Goal: Information Seeking & Learning: Learn about a topic

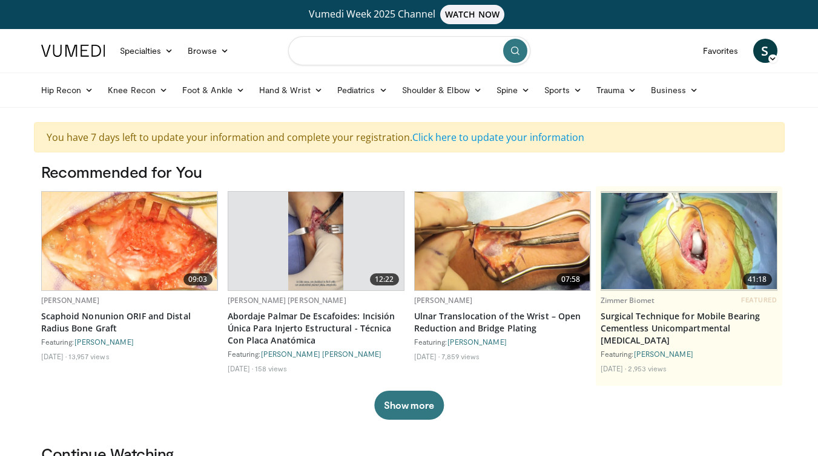
click at [395, 50] on input "Search topics, interventions" at bounding box center [409, 50] width 242 height 29
type input "*******"
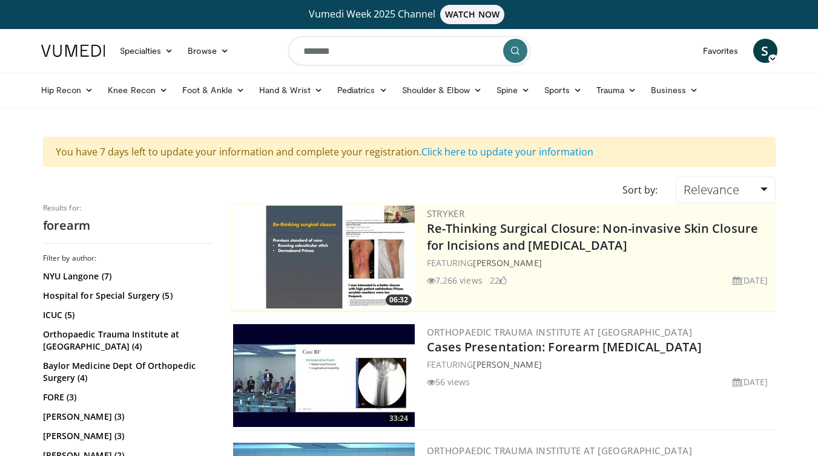
click at [386, 51] on input "*******" at bounding box center [409, 50] width 242 height 29
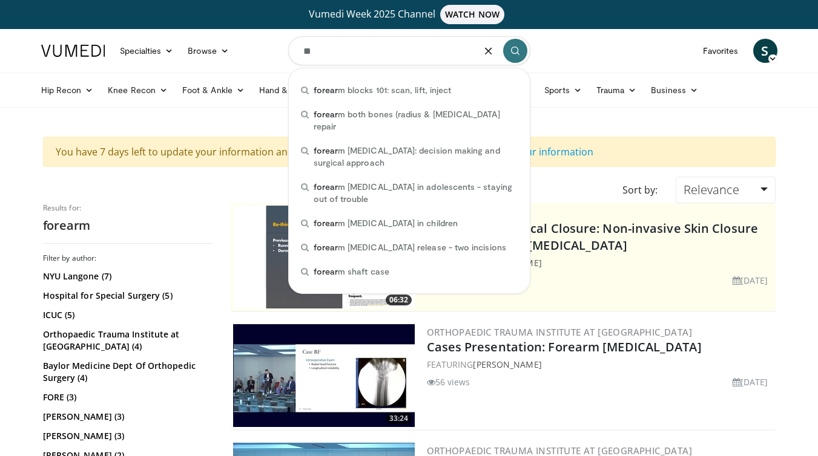
type input "*"
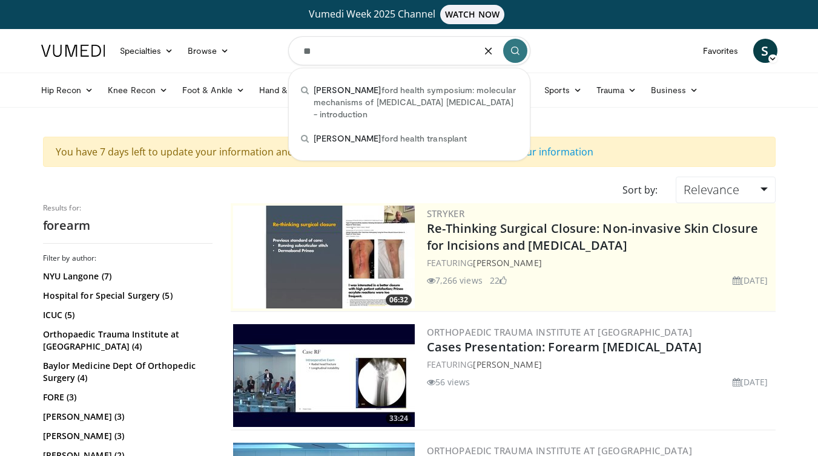
type input "*"
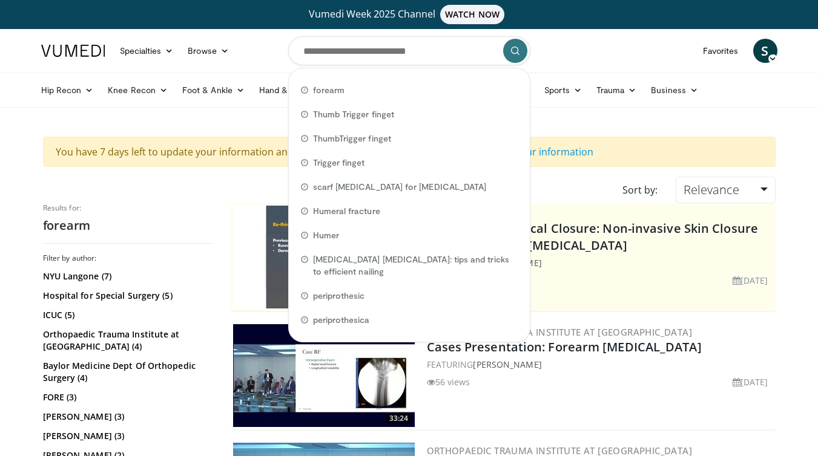
click at [231, 204] on div "06:32 Stryker Re-Thinking Surgical Closure: Non-invasive Skin Closure for Incis…" at bounding box center [503, 257] width 545 height 109
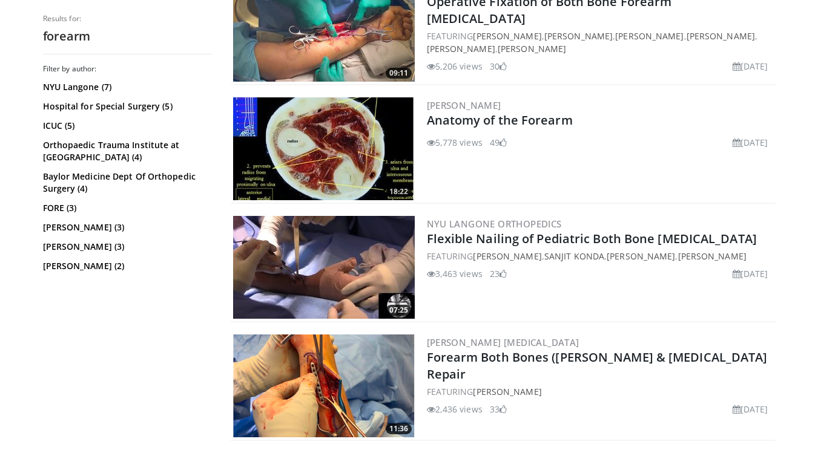
scroll to position [1127, 0]
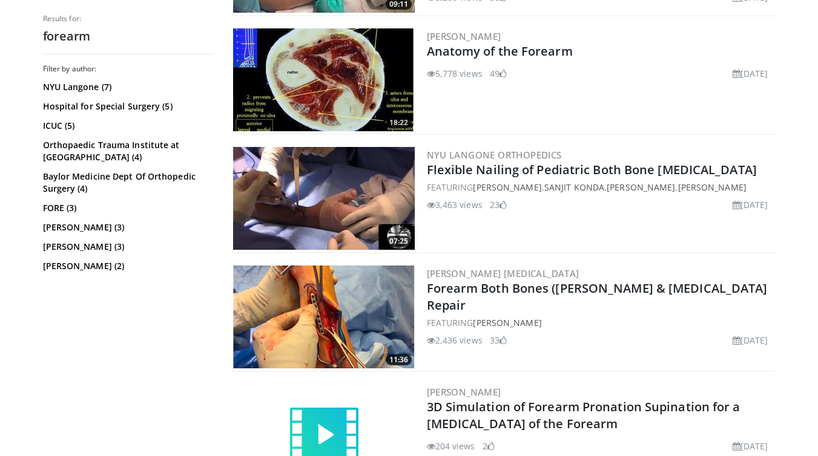
click at [292, 310] on img at bounding box center [324, 317] width 182 height 103
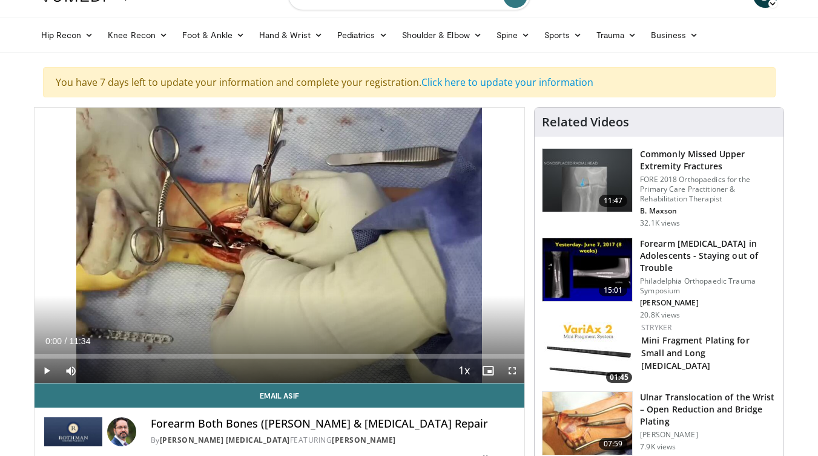
click at [45, 372] on span "Video Player" at bounding box center [47, 371] width 24 height 24
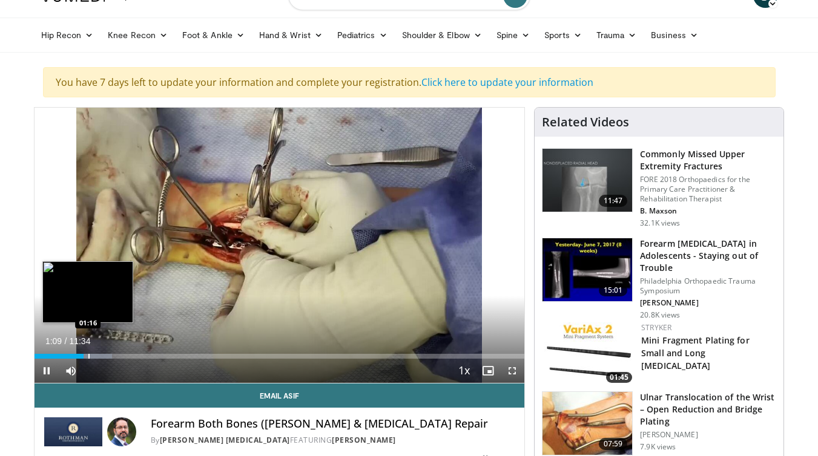
click at [88, 355] on div "Progress Bar" at bounding box center [88, 356] width 1 height 5
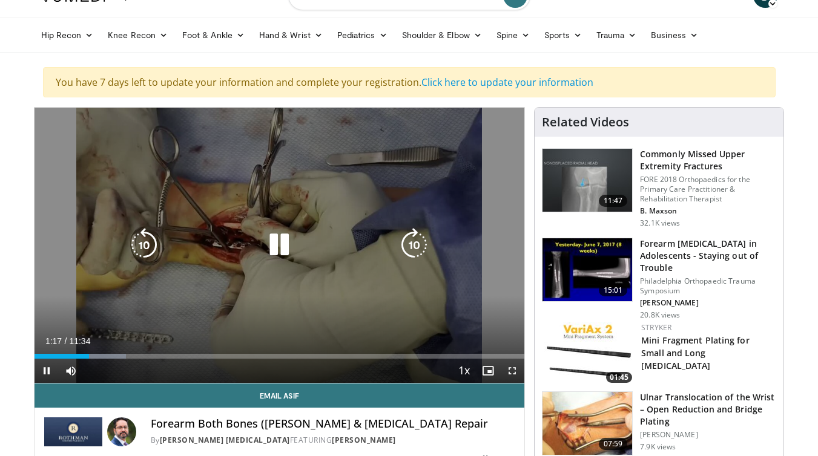
click at [97, 357] on video-js "**********" at bounding box center [280, 246] width 490 height 276
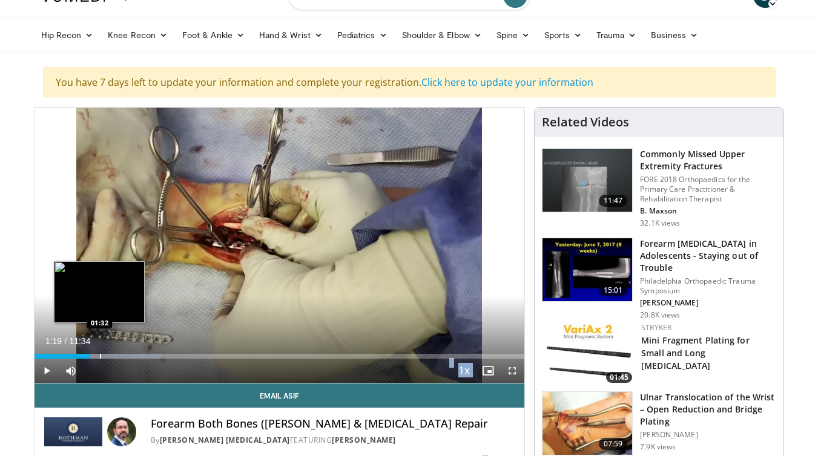
click at [100, 357] on div "Progress Bar" at bounding box center [100, 356] width 1 height 5
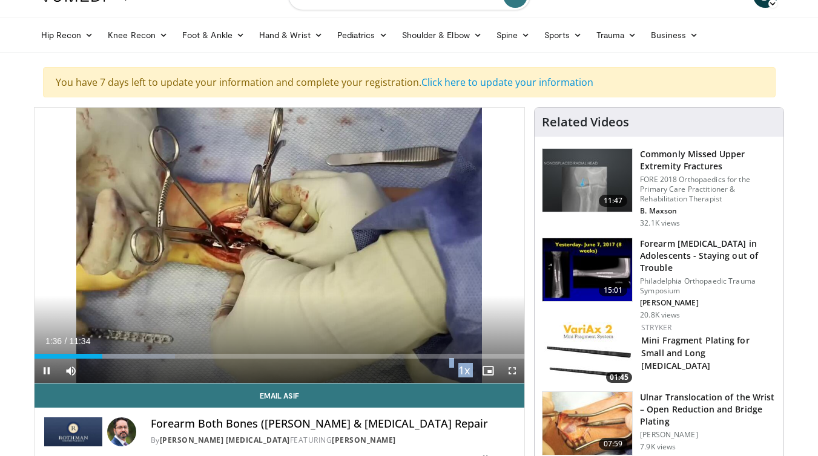
click at [509, 372] on span "Video Player" at bounding box center [512, 371] width 24 height 24
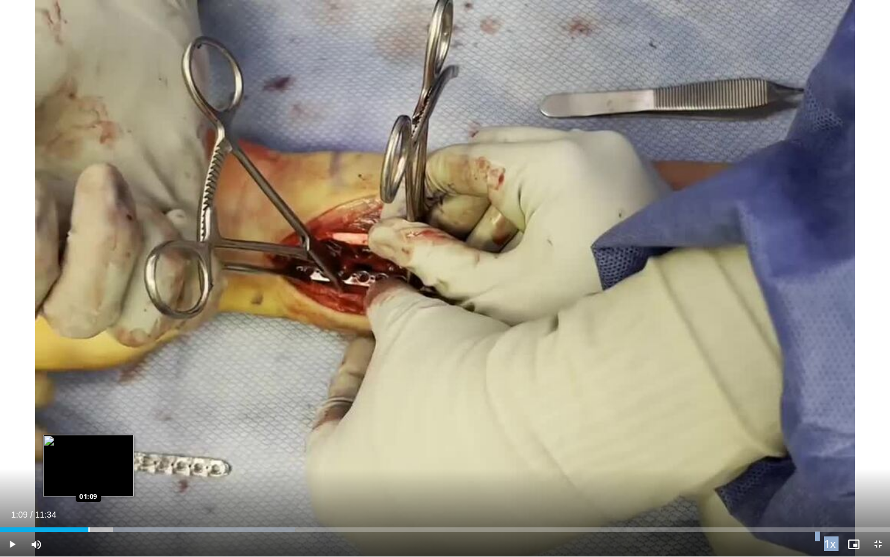
click at [88, 456] on div "Loaded : 33.10% 02:01 01:09" at bounding box center [445, 527] width 890 height 12
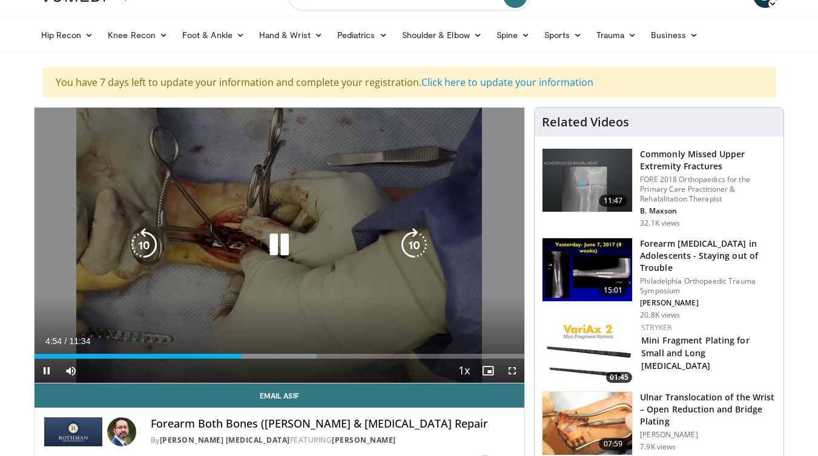
click at [377, 309] on div "10 seconds Tap to unmute" at bounding box center [280, 245] width 490 height 275
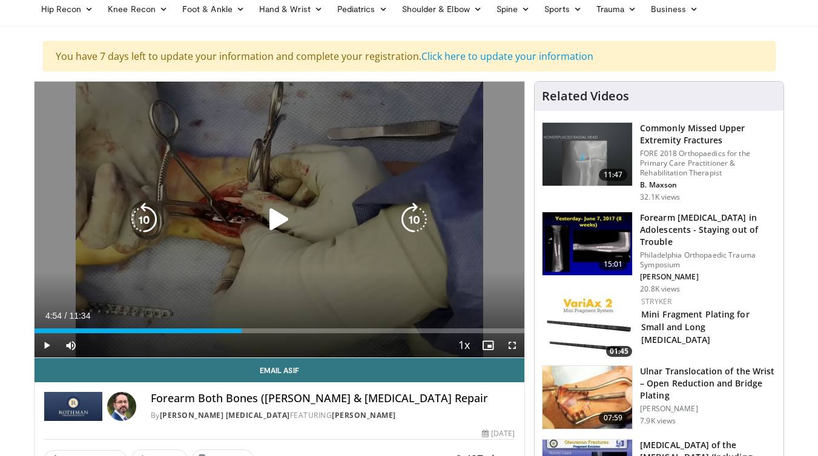
scroll to position [76, 0]
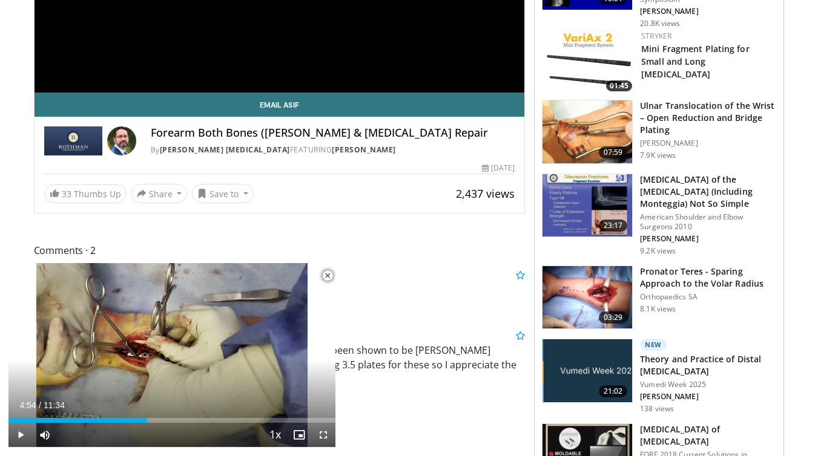
click at [424, 255] on span "Comments 2" at bounding box center [280, 251] width 492 height 16
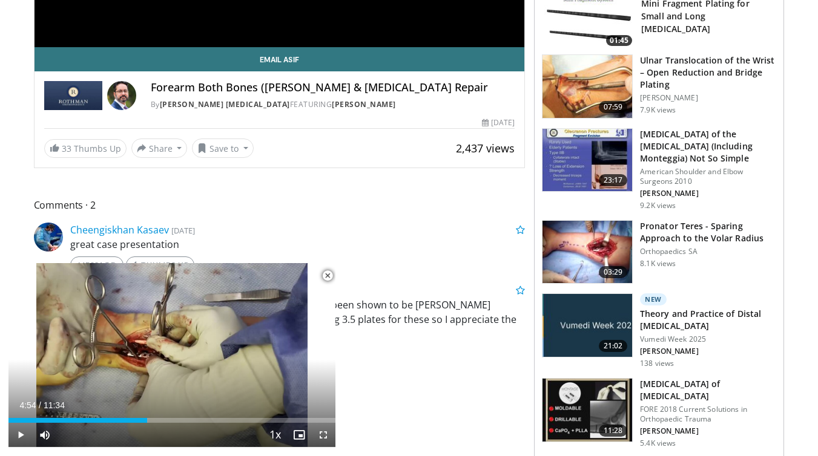
scroll to position [381, 0]
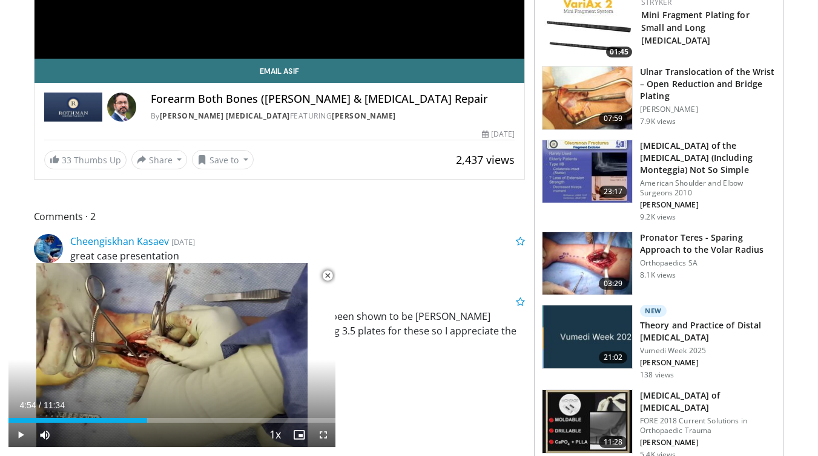
click at [568, 259] on img at bounding box center [587, 263] width 90 height 63
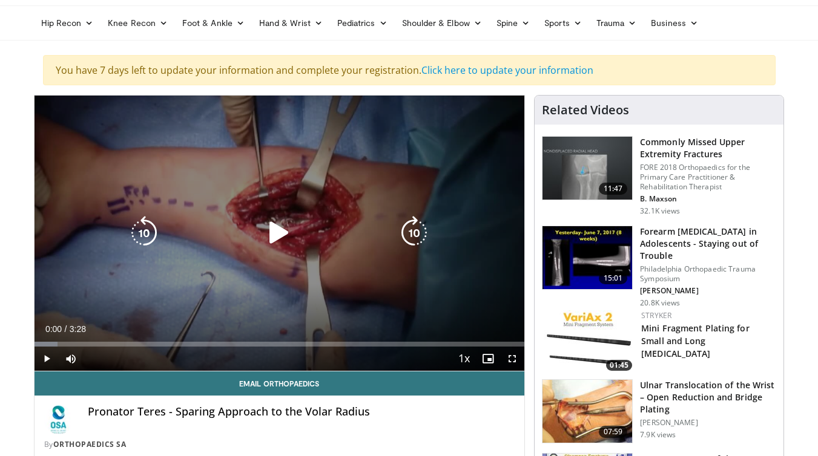
scroll to position [68, 0]
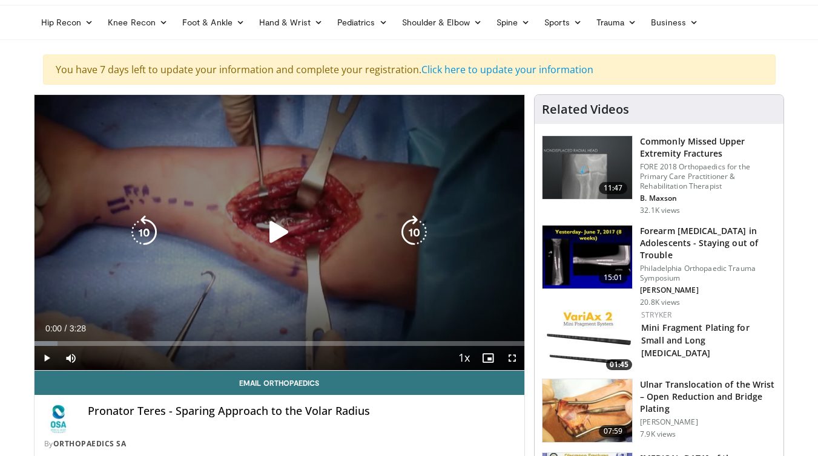
click at [283, 230] on icon "Video Player" at bounding box center [279, 233] width 34 height 34
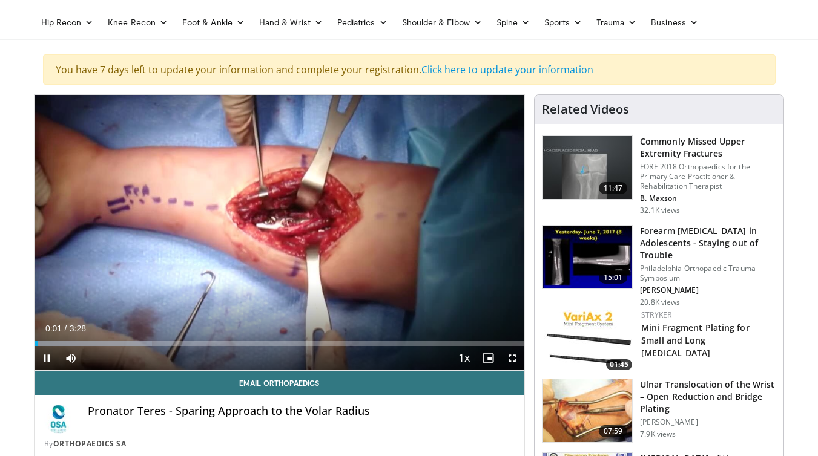
click at [507, 362] on span "Video Player" at bounding box center [512, 358] width 24 height 24
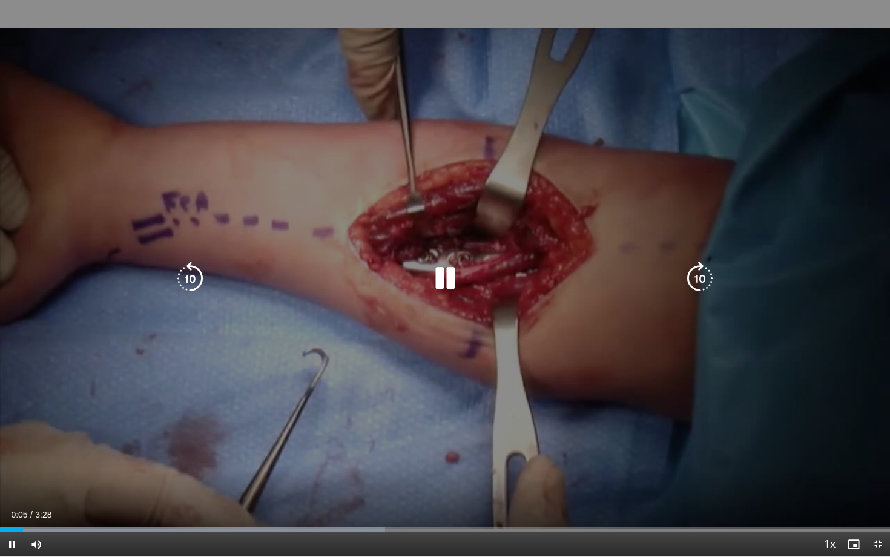
click at [444, 276] on icon "Video Player" at bounding box center [445, 279] width 34 height 34
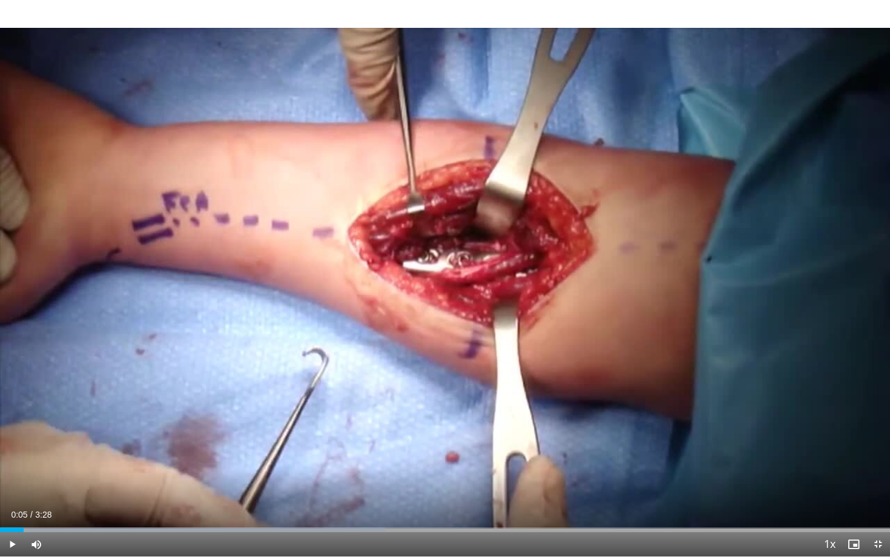
click at [5, 456] on span "Video Player" at bounding box center [12, 544] width 24 height 24
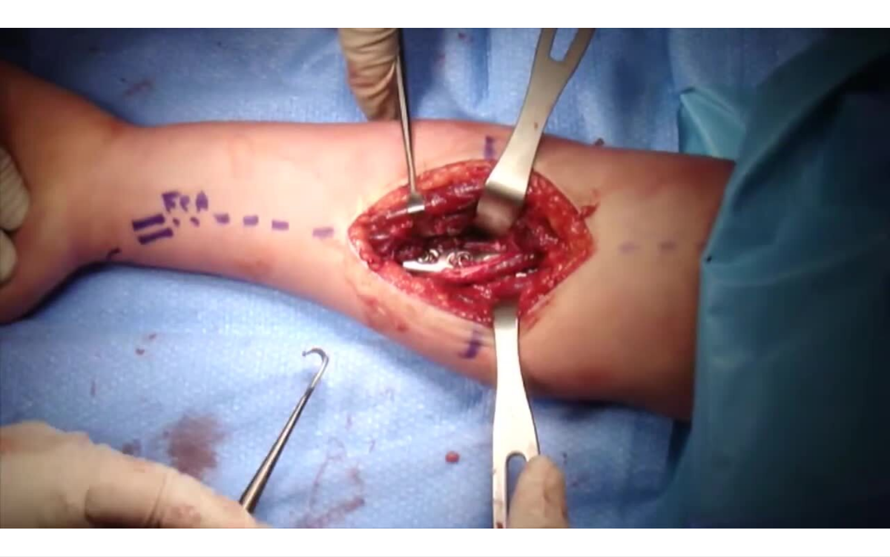
click at [10, 456] on span "Video Player" at bounding box center [12, 568] width 24 height 24
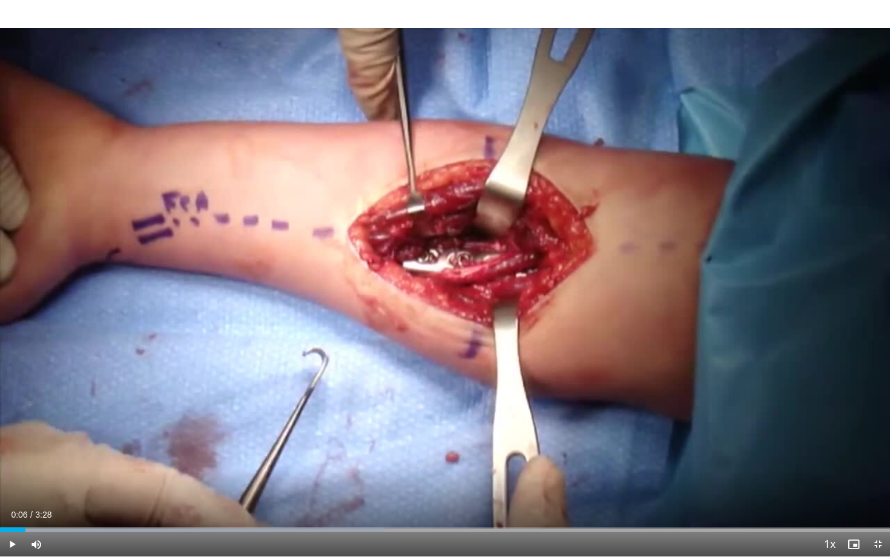
click at [10, 456] on span "Video Player" at bounding box center [12, 544] width 24 height 24
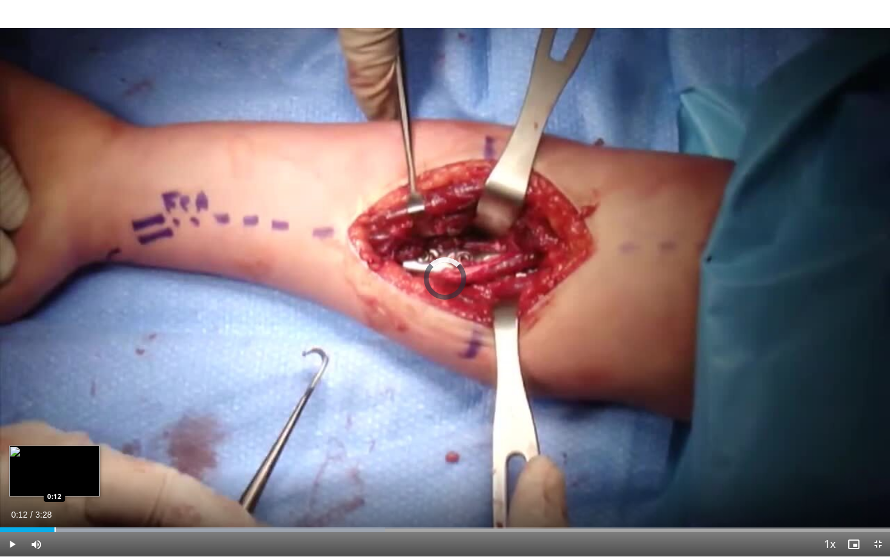
click at [54, 456] on div "Progress Bar" at bounding box center [54, 529] width 1 height 5
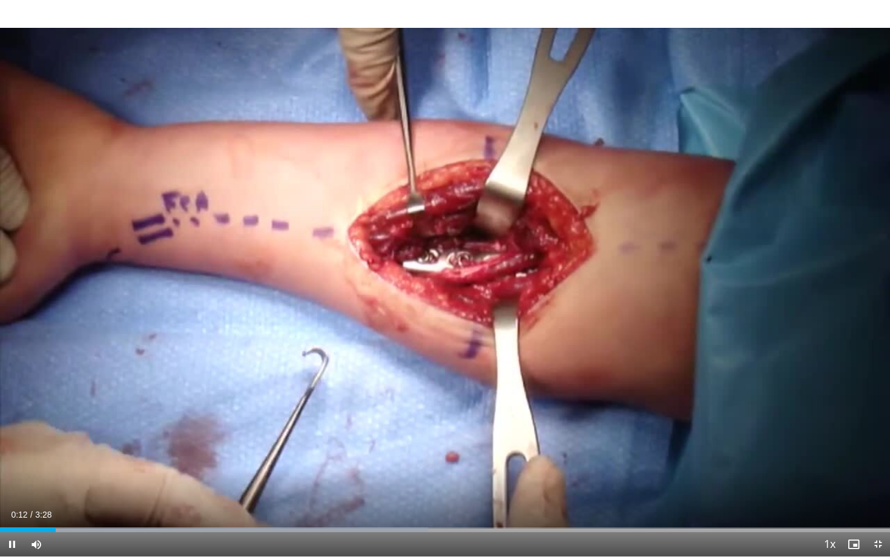
click at [73, 456] on div "Current Time 0:12 / Duration 3:28 Pause Skip Backward Skip Forward Mute Loaded …" at bounding box center [445, 544] width 890 height 24
click at [76, 456] on div "Loaded : 48.09% 0:14 0:18" at bounding box center [445, 527] width 890 height 12
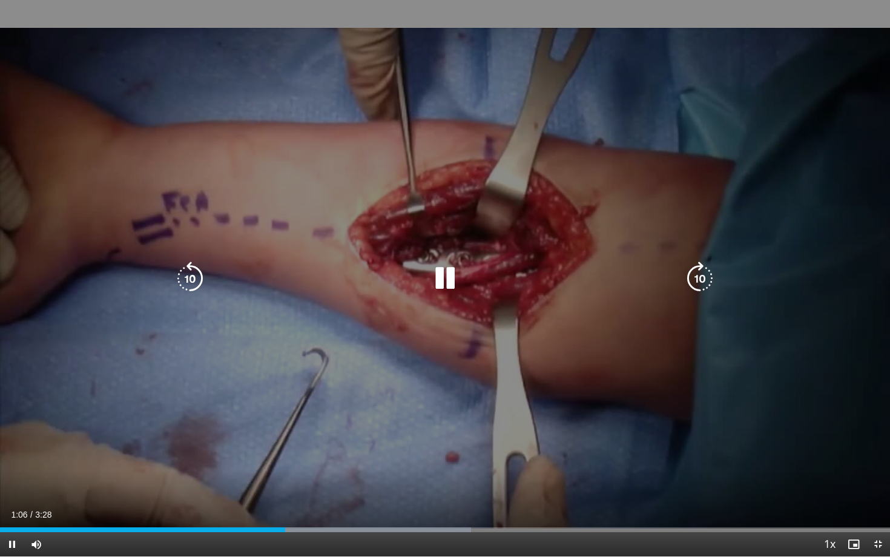
click at [330, 349] on div "10 seconds Tap to unmute" at bounding box center [445, 278] width 890 height 556
click at [430, 273] on icon "Video Player" at bounding box center [445, 279] width 34 height 34
click at [443, 278] on icon "Video Player" at bounding box center [445, 279] width 34 height 34
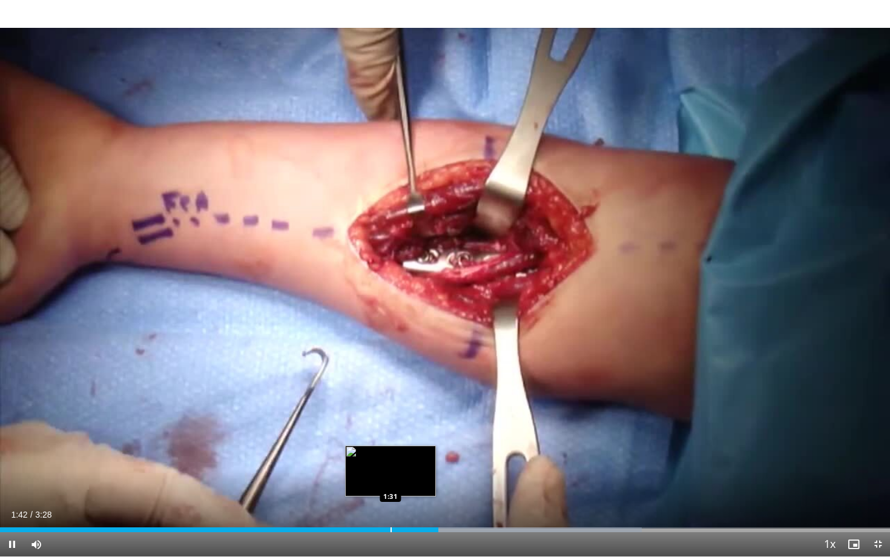
click at [390, 456] on div "Progress Bar" at bounding box center [390, 529] width 1 height 5
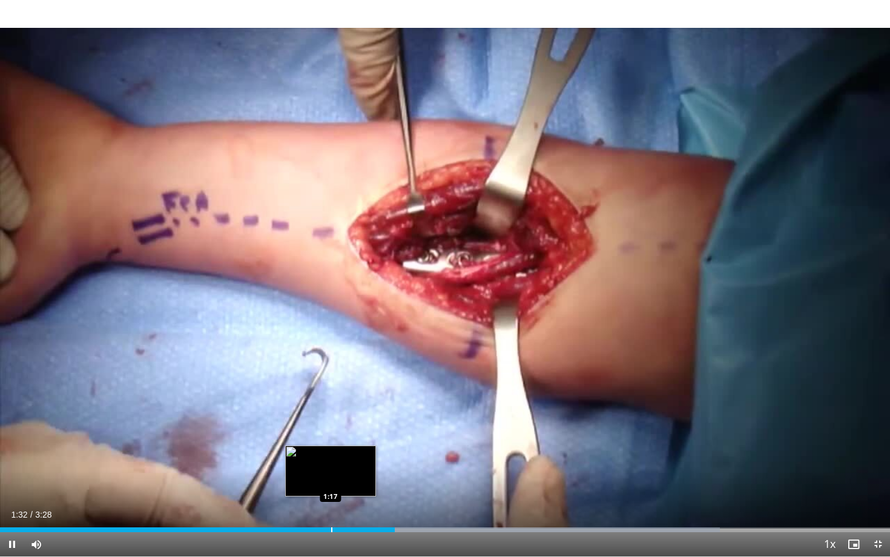
click at [331, 456] on div "Loaded : 80.90% 1:32 1:17" at bounding box center [445, 527] width 890 height 12
click at [303, 456] on div "Loaded : 80.90% 1:19 1:11" at bounding box center [445, 529] width 890 height 5
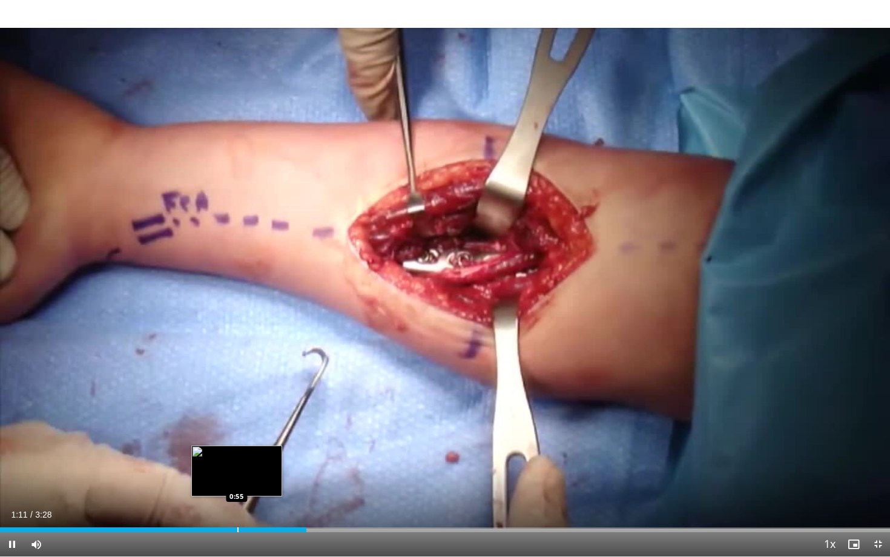
click at [237, 456] on div "Progress Bar" at bounding box center [237, 529] width 1 height 5
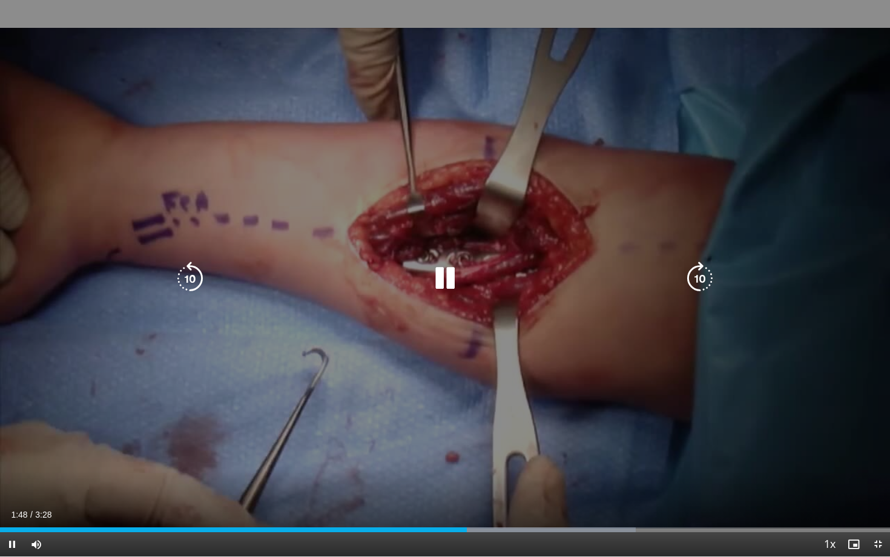
click at [436, 278] on icon "Video Player" at bounding box center [445, 279] width 34 height 34
click at [436, 275] on icon "Video Player" at bounding box center [445, 279] width 34 height 34
click at [442, 280] on icon "Video Player" at bounding box center [445, 279] width 34 height 34
